Goal: Communication & Community: Answer question/provide support

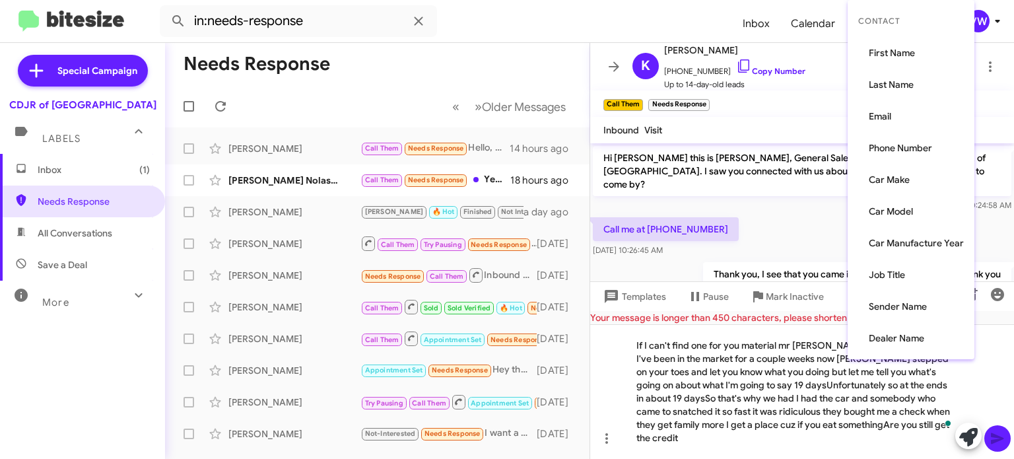
click at [818, 226] on div at bounding box center [507, 229] width 1014 height 459
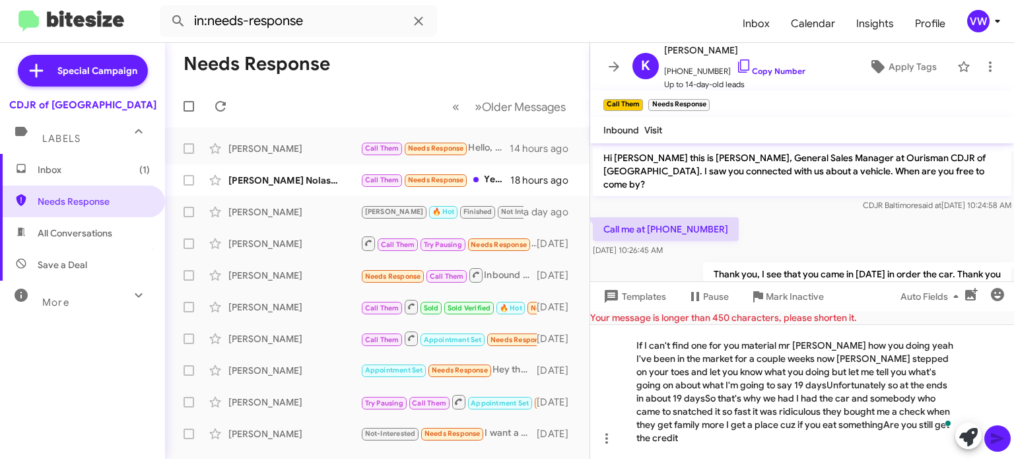
click at [825, 229] on div "Call me at [PHONE_NUMBER] [DATE] 10:26:45 AM" at bounding box center [802, 237] width 424 height 45
click at [916, 445] on div "If I can't find one for you material mr [PERSON_NAME] how you doing yeah I've b…" at bounding box center [802, 391] width 424 height 135
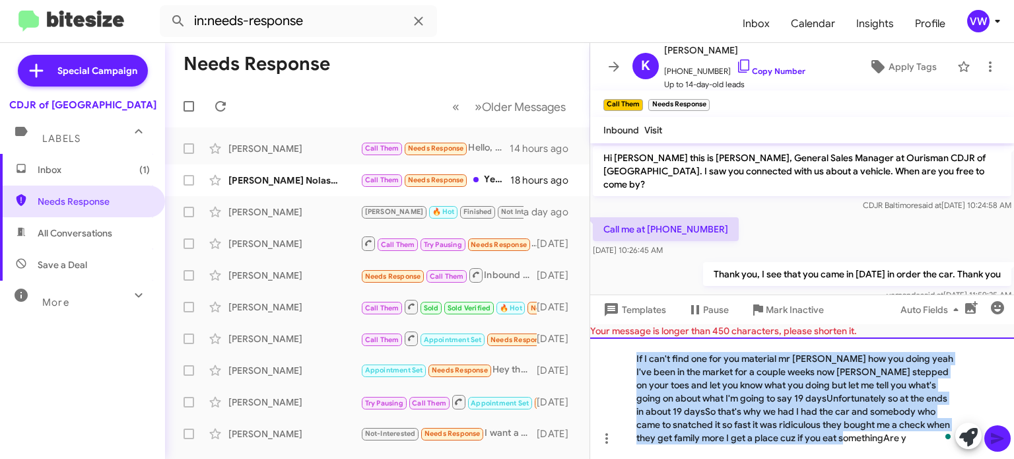
drag, startPoint x: 637, startPoint y: 355, endPoint x: 882, endPoint y: 473, distance: 272.0
click at [882, 458] on html "in:needs-response Inbox Calendar Insights Profile vw Special Campaign CDJR of B…" at bounding box center [507, 229] width 1014 height 459
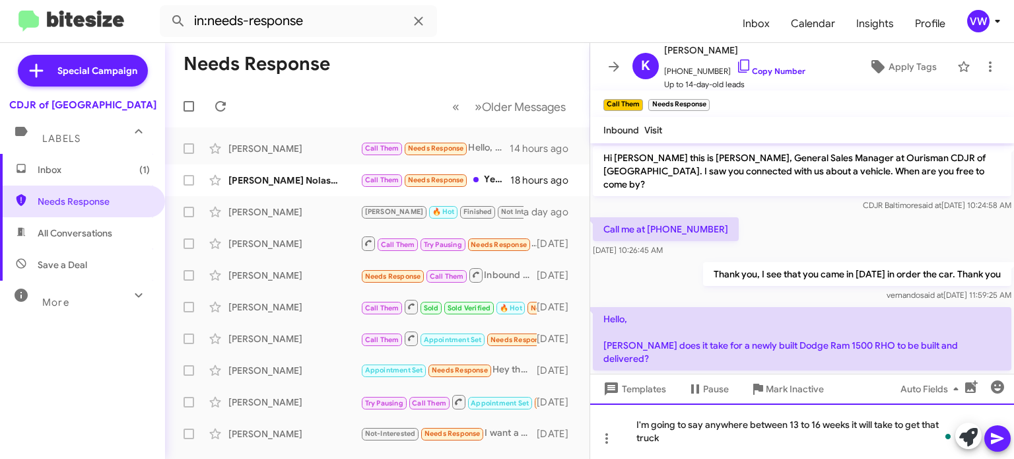
click at [626, 423] on div "I'm going to say anywhere between 13 to 16 weeks it will take to get that truck" at bounding box center [802, 430] width 424 height 55
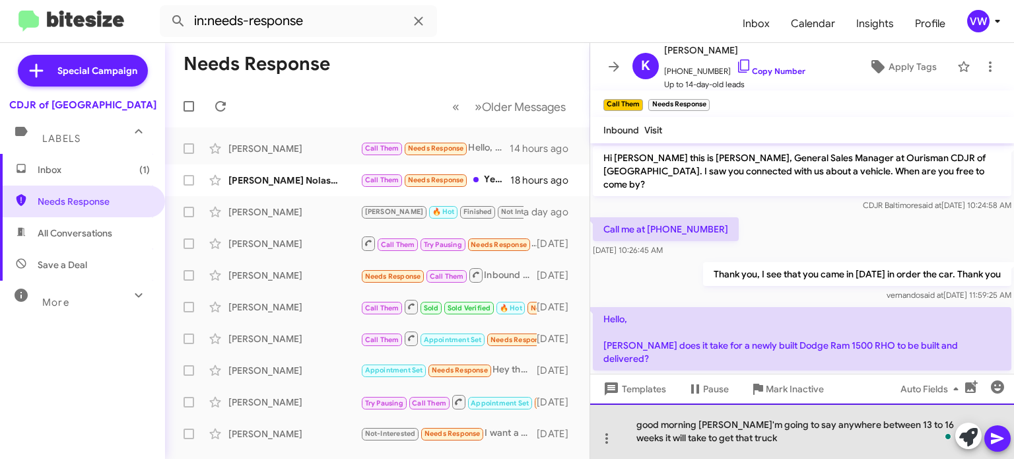
drag, startPoint x: 644, startPoint y: 426, endPoint x: 629, endPoint y: 423, distance: 15.1
click at [643, 424] on div "good morning [PERSON_NAME]'m going to say anywhere between 13 to 16 weeks it wi…" at bounding box center [802, 430] width 424 height 55
drag, startPoint x: 726, startPoint y: 422, endPoint x: 715, endPoint y: 425, distance: 10.9
click at [726, 422] on div "Good morning [PERSON_NAME]'m going to say anywhere between 13 to 16 weeks it wi…" at bounding box center [802, 430] width 424 height 55
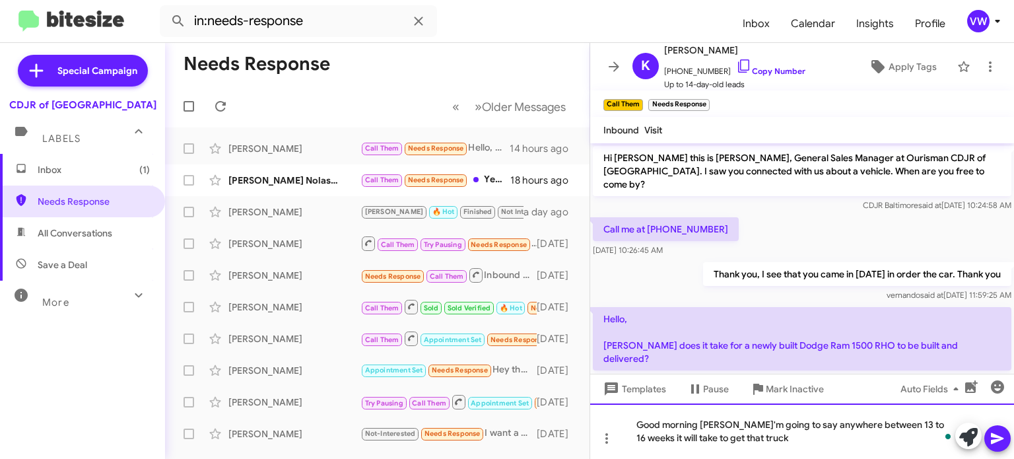
click at [755, 438] on div "Good morning [PERSON_NAME]'m going to say anywhere between 13 to 16 weeks it wi…" at bounding box center [802, 430] width 424 height 55
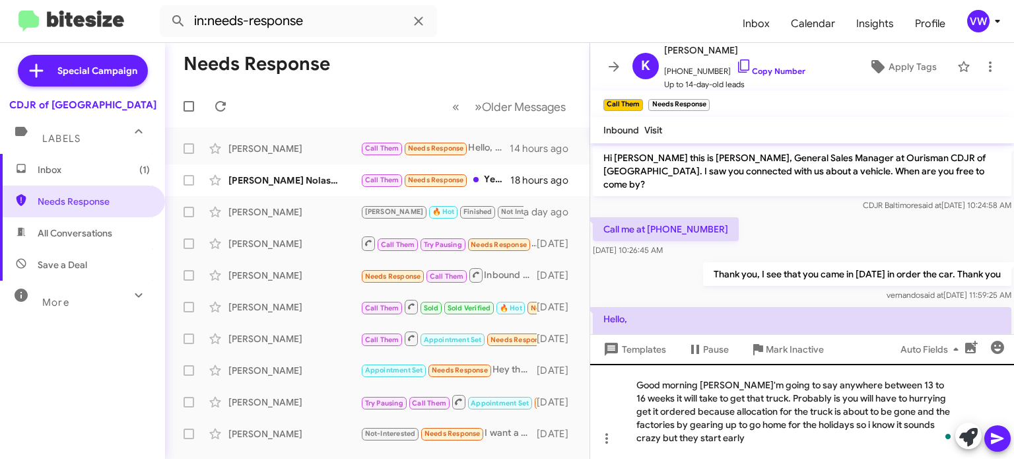
click at [947, 448] on div "Good morning [PERSON_NAME]'m going to say anywhere between 13 to 16 weeks it wi…" at bounding box center [802, 411] width 424 height 95
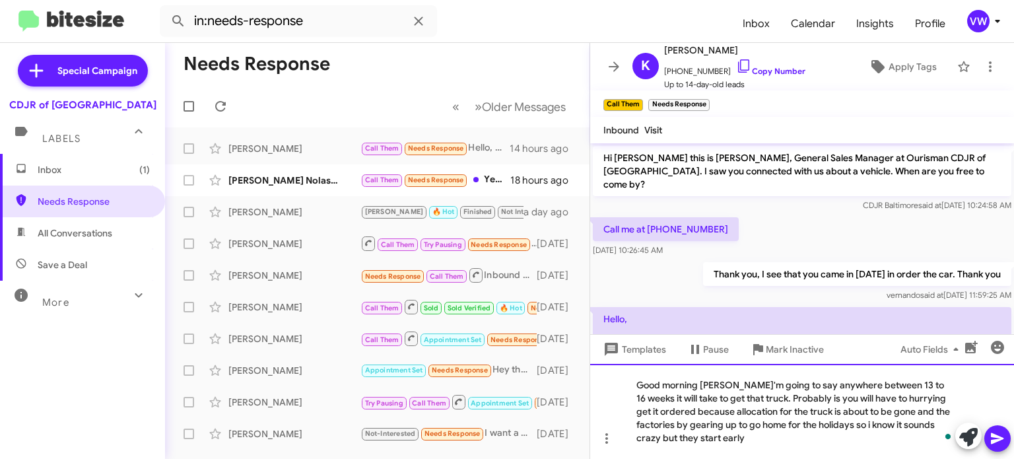
click at [750, 437] on div "Good morning [PERSON_NAME]'m going to say anywhere between 13 to 16 weeks it wi…" at bounding box center [802, 411] width 424 height 95
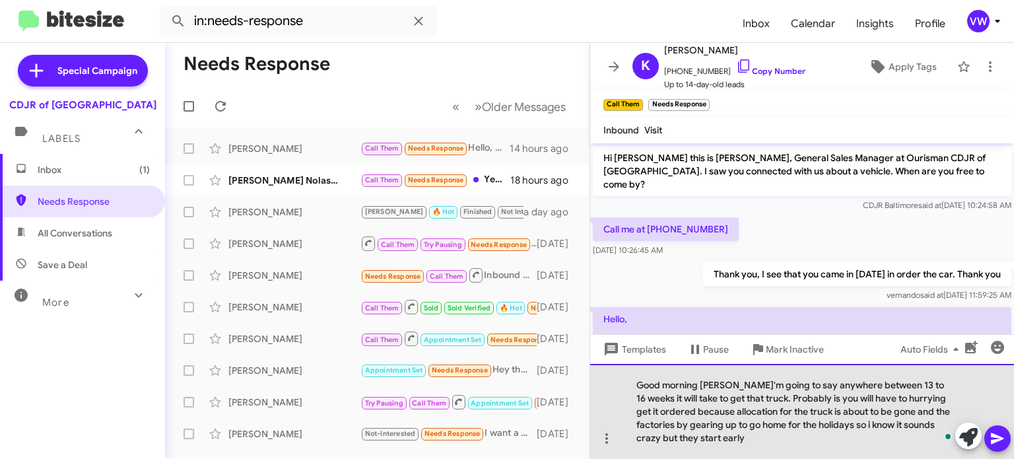
click at [774, 434] on div "Good morning [PERSON_NAME]'m going to say anywhere between 13 to 16 weeks it wi…" at bounding box center [802, 411] width 424 height 95
click at [772, 441] on div "Good morning [PERSON_NAME]'m going to say anywhere between 13 to 16 weeks it wi…" at bounding box center [802, 411] width 424 height 95
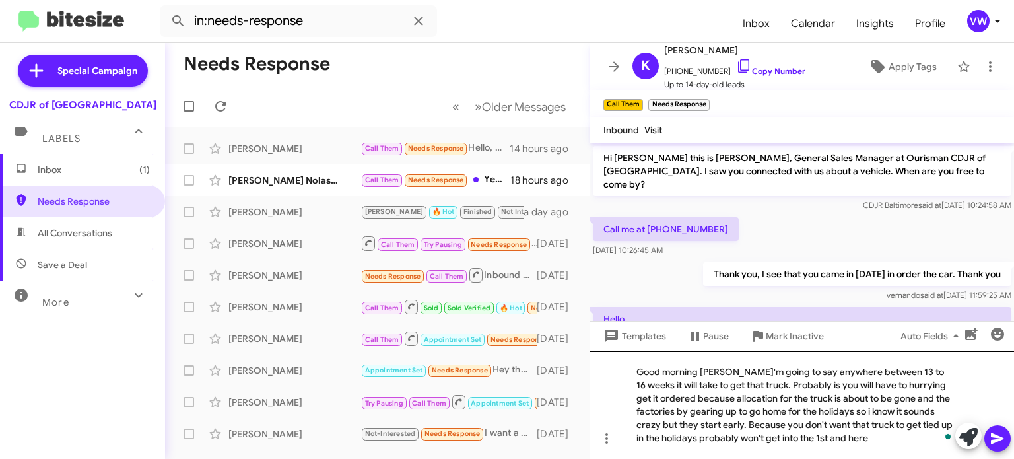
drag, startPoint x: 998, startPoint y: 438, endPoint x: 1011, endPoint y: 452, distance: 19.1
click at [1006, 449] on div at bounding box center [982, 437] width 55 height 29
